Goal: Task Accomplishment & Management: Manage account settings

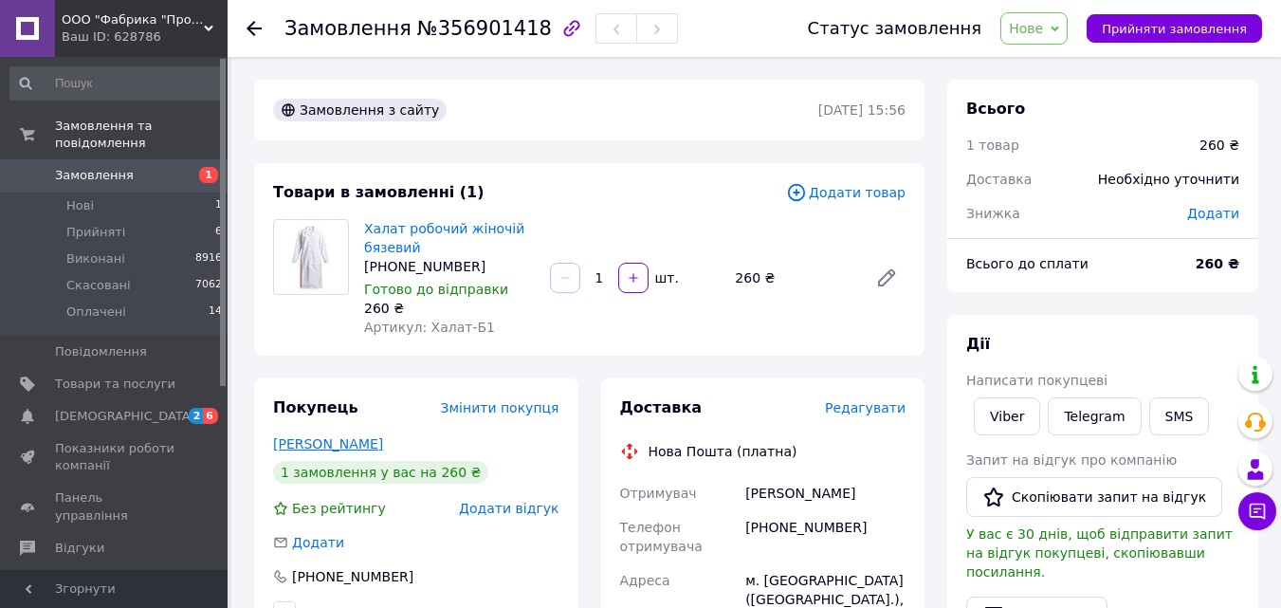
click at [323, 444] on link "[PERSON_NAME]" at bounding box center [328, 443] width 110 height 15
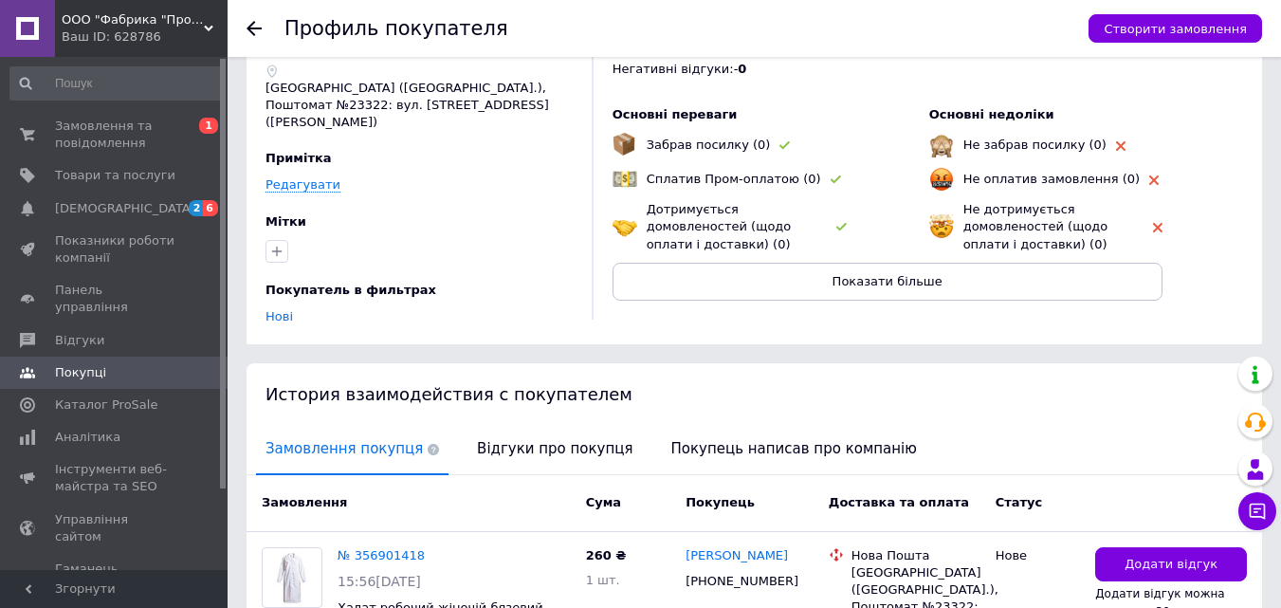
scroll to position [260, 0]
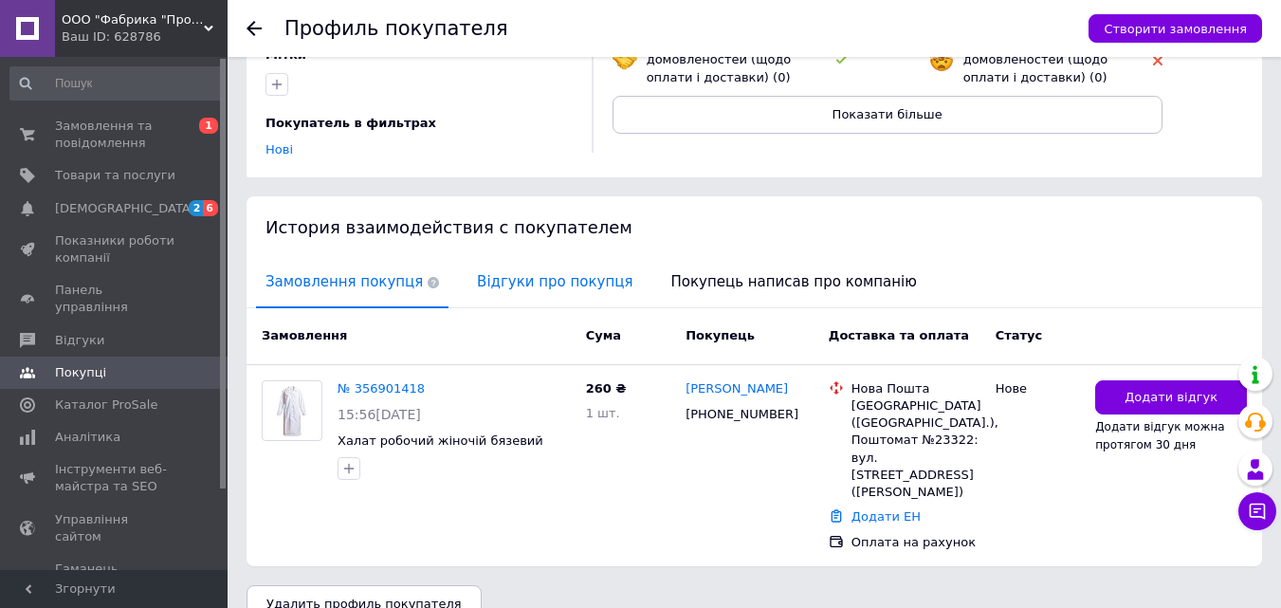
click at [499, 262] on span "Відгуки про покупця" at bounding box center [555, 282] width 175 height 48
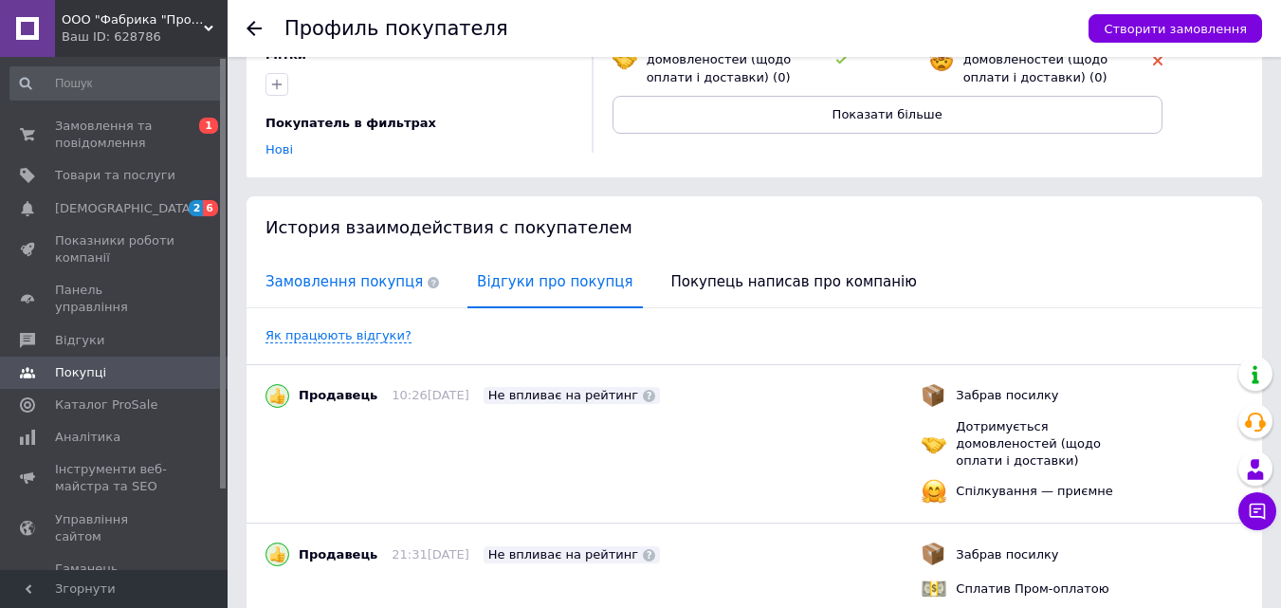
click at [341, 273] on span "Замовлення покупця" at bounding box center [352, 282] width 193 height 48
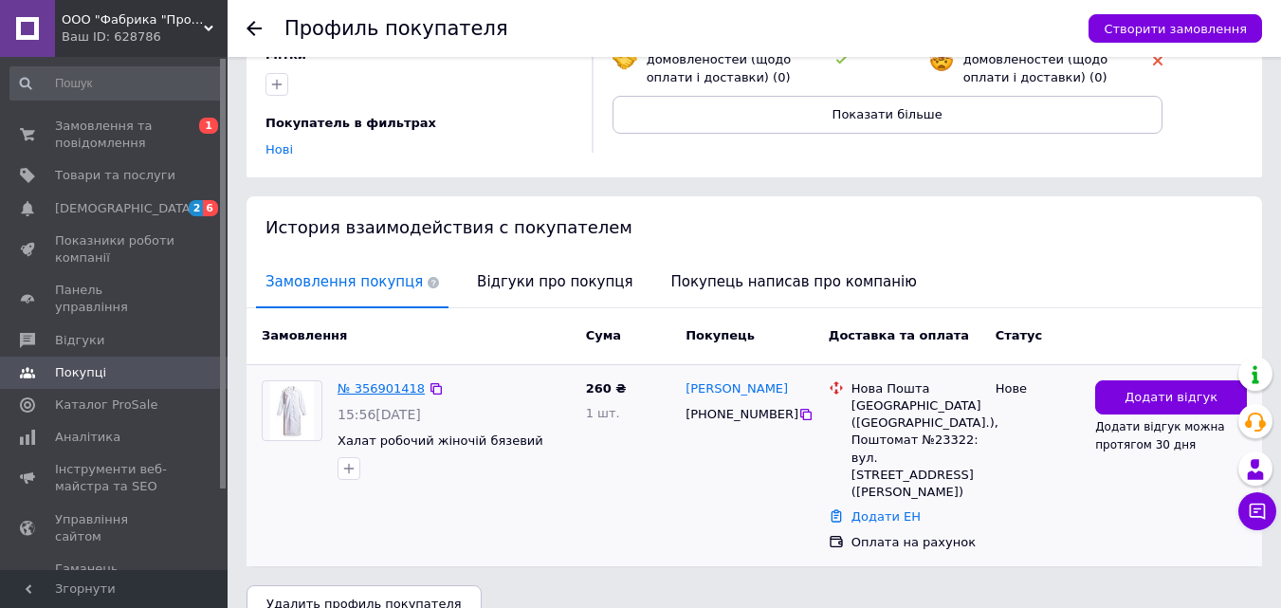
click at [371, 381] on link "№ 356901418" at bounding box center [381, 388] width 87 height 14
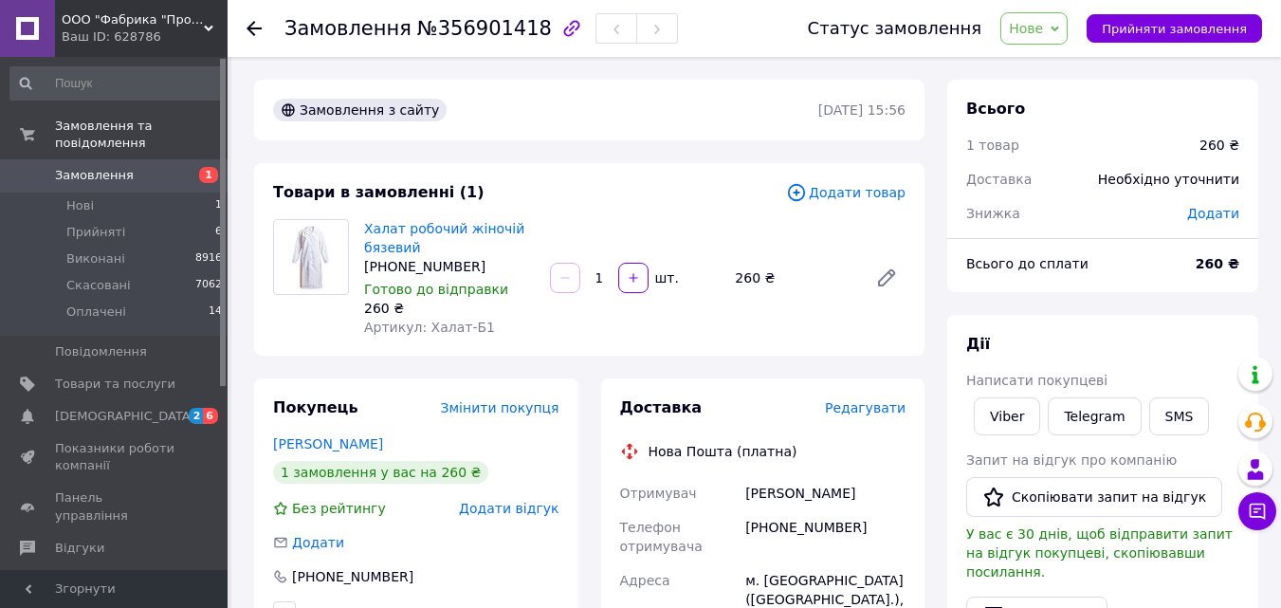
click at [1066, 27] on span "Нове" at bounding box center [1034, 28] width 67 height 32
click at [1068, 67] on li "Прийнято" at bounding box center [1045, 66] width 87 height 28
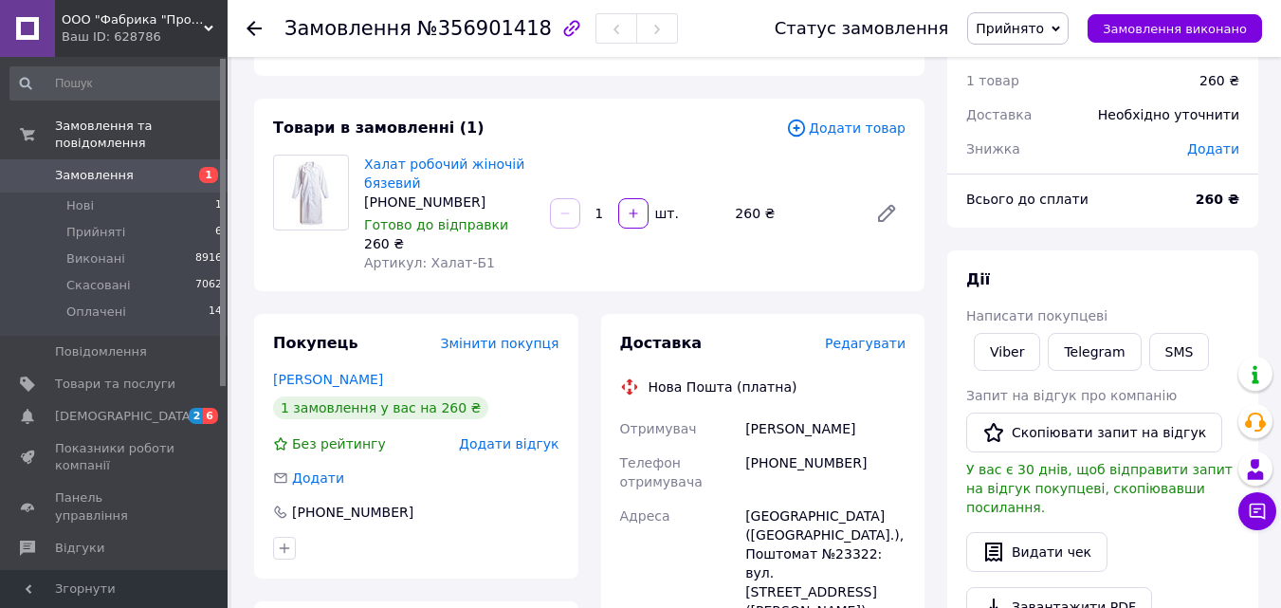
scroll to position [95, 0]
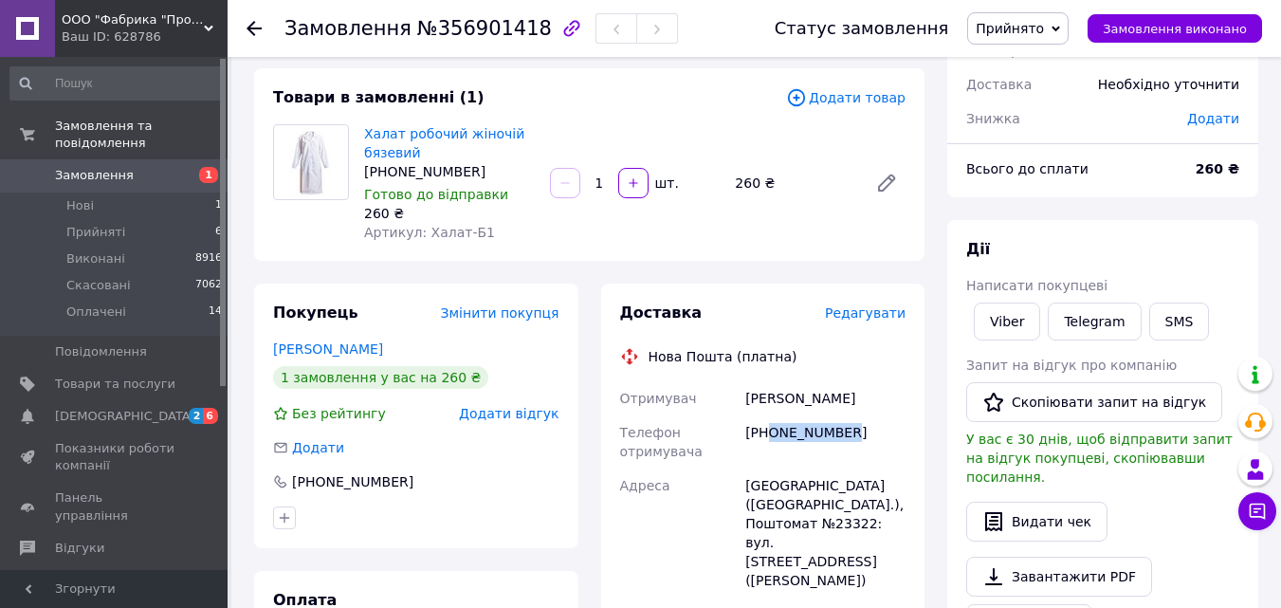
drag, startPoint x: 796, startPoint y: 435, endPoint x: 767, endPoint y: 439, distance: 28.7
click at [767, 439] on div "[PHONE_NUMBER]" at bounding box center [826, 441] width 168 height 53
copy div "0950362698"
drag, startPoint x: 289, startPoint y: 32, endPoint x: 515, endPoint y: 37, distance: 225.8
click at [515, 37] on h1 "Замовлення №356901418" at bounding box center [418, 28] width 267 height 23
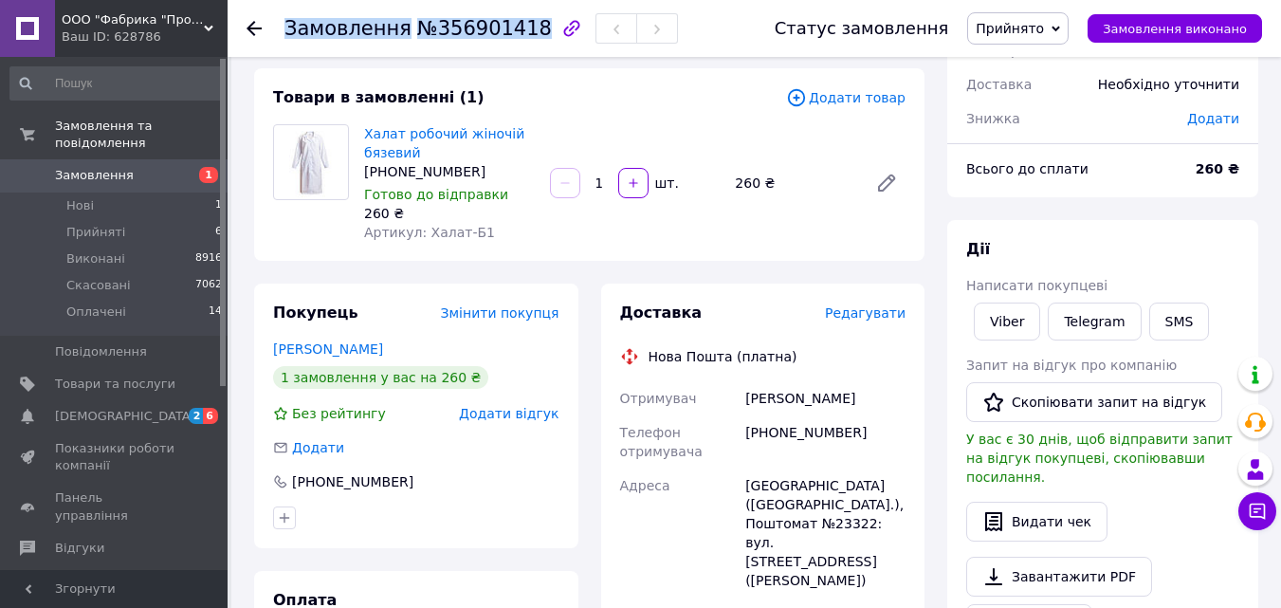
copy h1 "Замовлення №356901418"
click at [111, 224] on span "Прийняті" at bounding box center [95, 232] width 59 height 17
